Goal: Navigation & Orientation: Find specific page/section

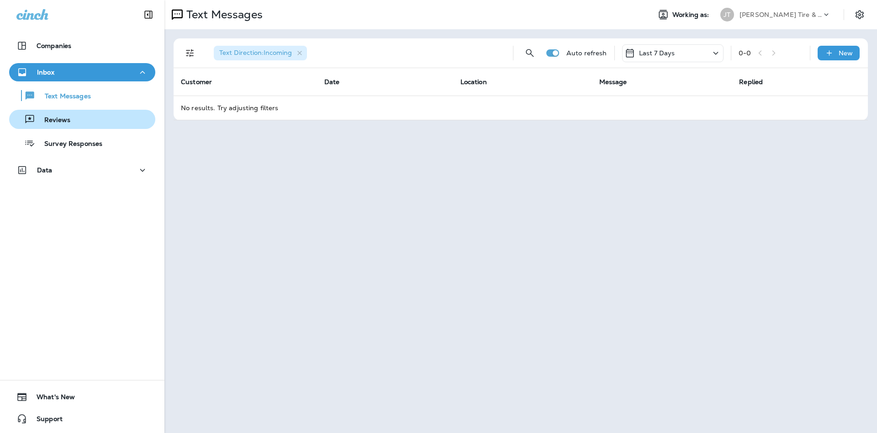
click at [71, 114] on div "Reviews" at bounding box center [82, 119] width 139 height 14
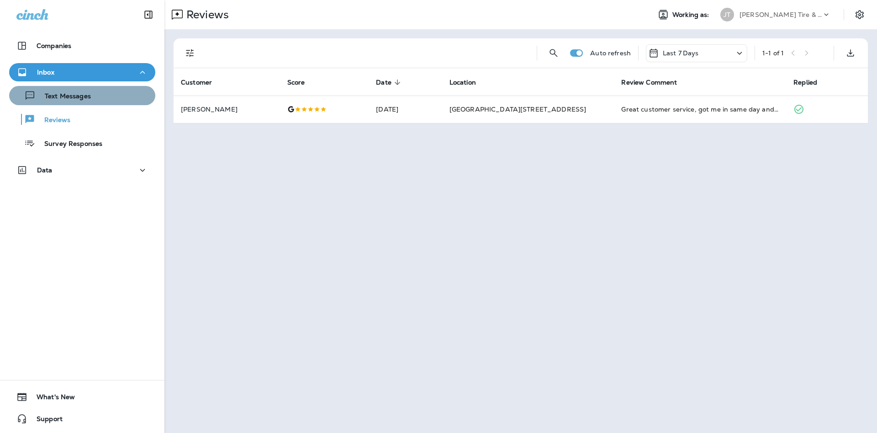
click at [71, 101] on div "Text Messages" at bounding box center [52, 96] width 78 height 14
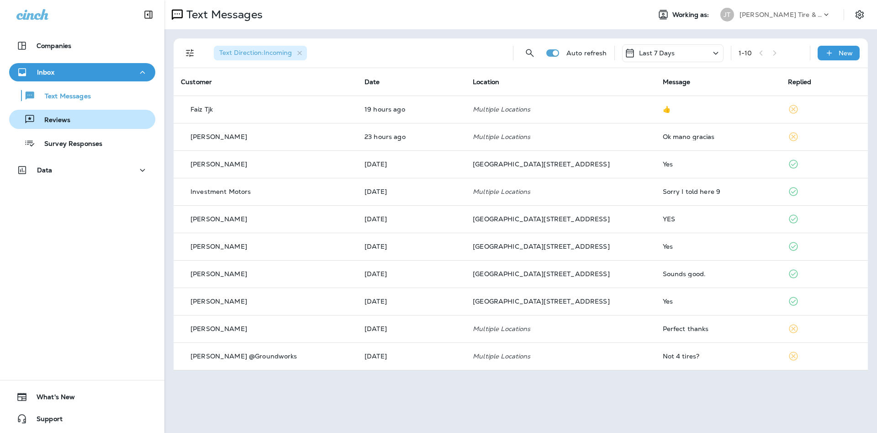
click at [122, 127] on button "Reviews" at bounding box center [82, 119] width 146 height 19
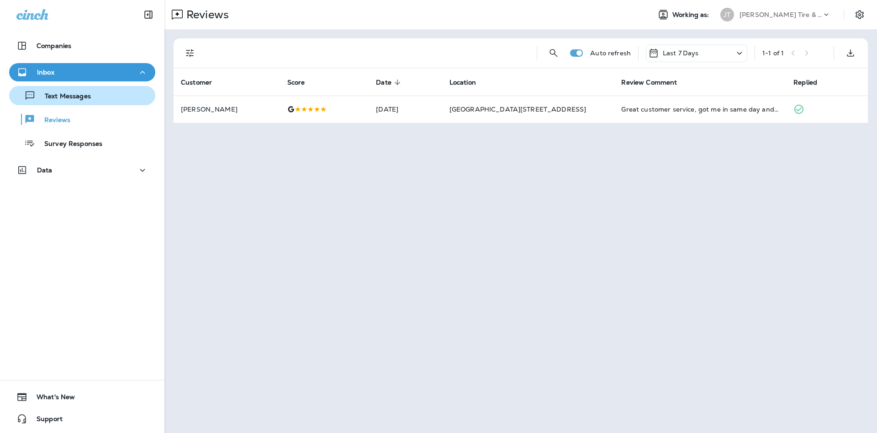
click at [119, 104] on button "Text Messages" at bounding box center [82, 95] width 146 height 19
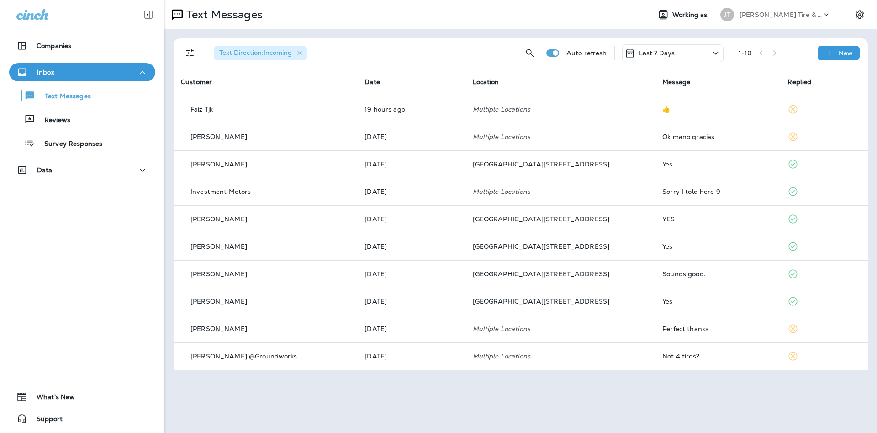
click at [217, 431] on div "Text Messages Working as: [PERSON_NAME] Tire & Auto Text Direction : Incoming A…" at bounding box center [520, 216] width 713 height 433
